Goal: Navigation & Orientation: Find specific page/section

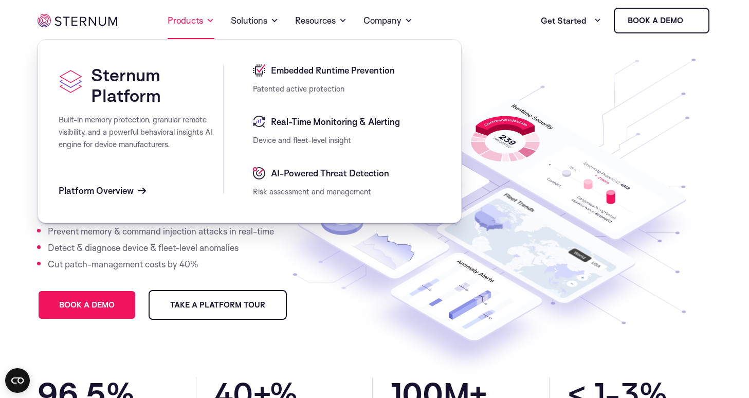
click at [198, 20] on link "Products" at bounding box center [191, 20] width 47 height 37
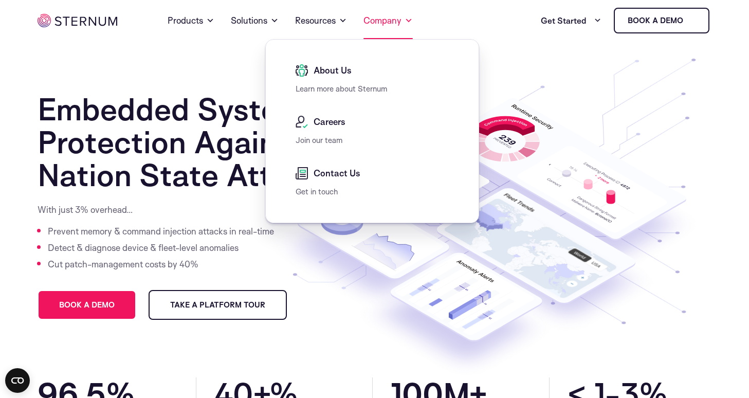
click at [394, 22] on link "Company" at bounding box center [387, 20] width 49 height 37
click at [333, 75] on span "About Us" at bounding box center [331, 70] width 41 height 12
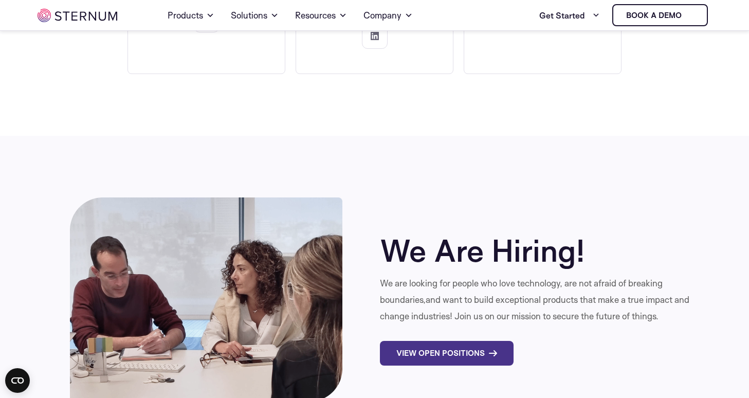
scroll to position [3323, 0]
